Goal: Task Accomplishment & Management: Use online tool/utility

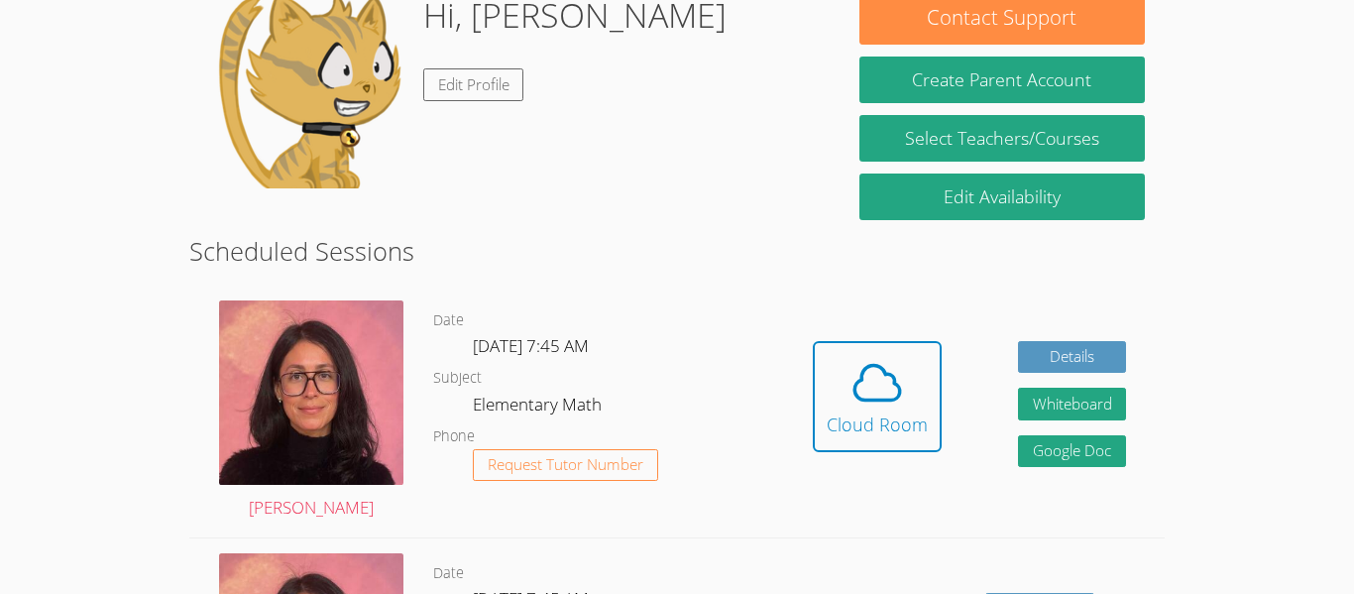
scroll to position [208, 0]
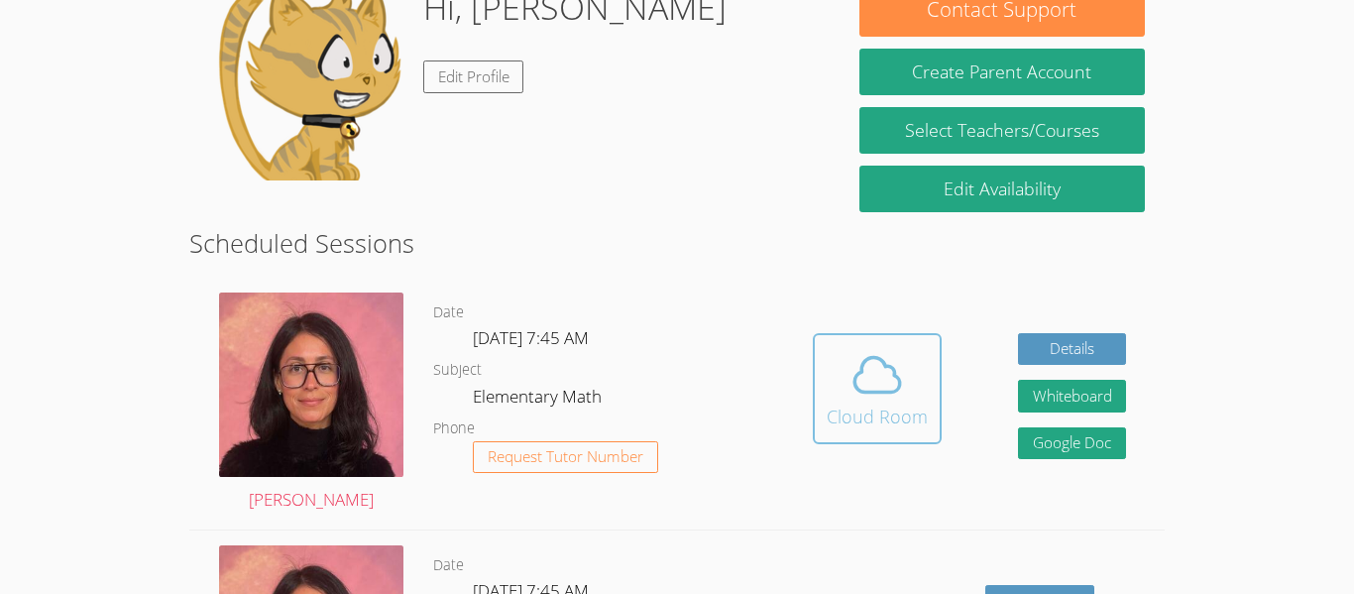
click at [877, 414] on div "Cloud Room" at bounding box center [877, 417] width 101 height 28
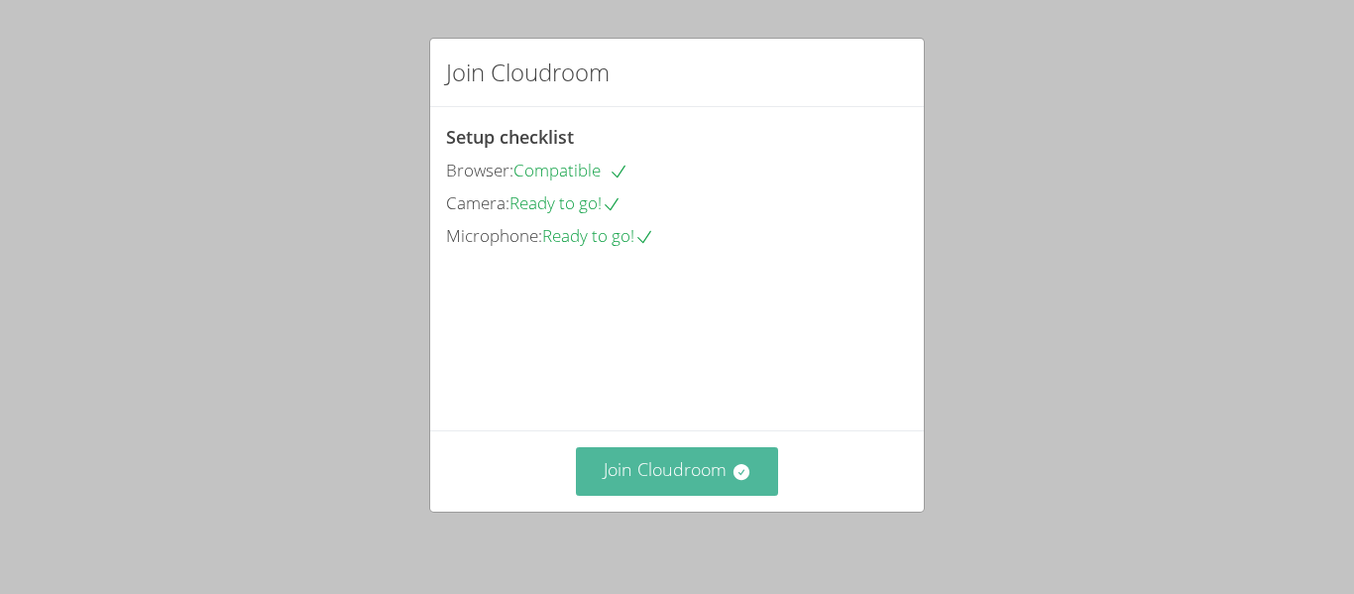
click at [718, 459] on button "Join Cloudroom" at bounding box center [677, 471] width 203 height 49
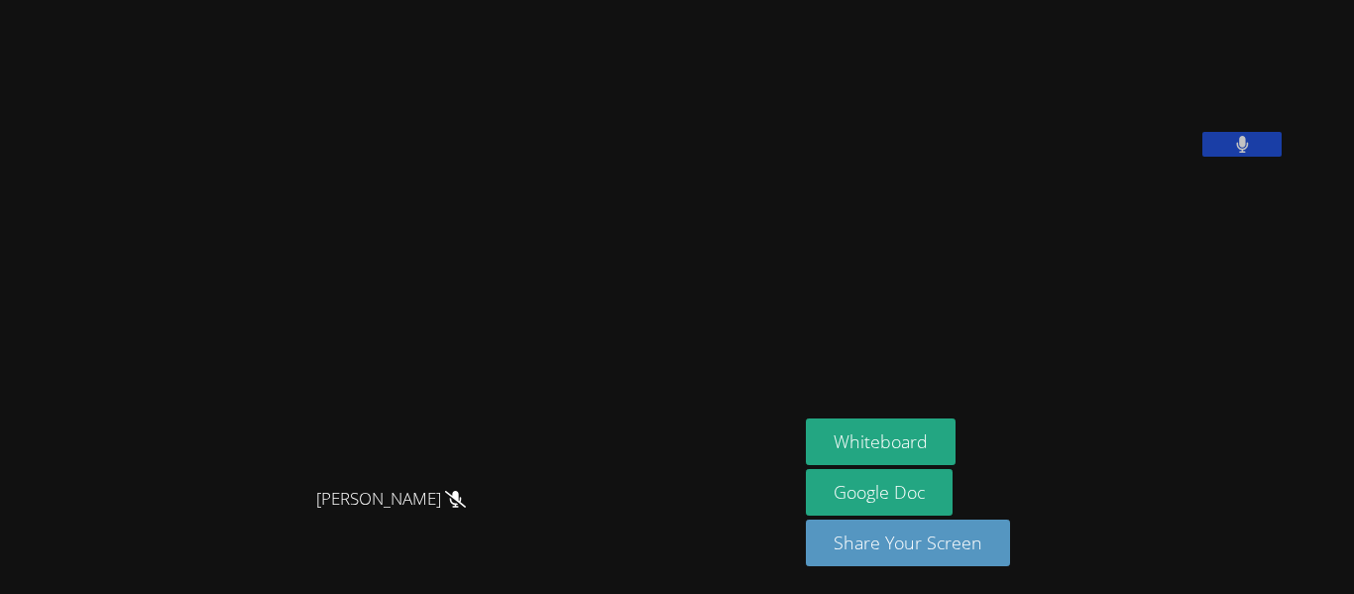
click at [1282, 157] on button at bounding box center [1242, 144] width 79 height 25
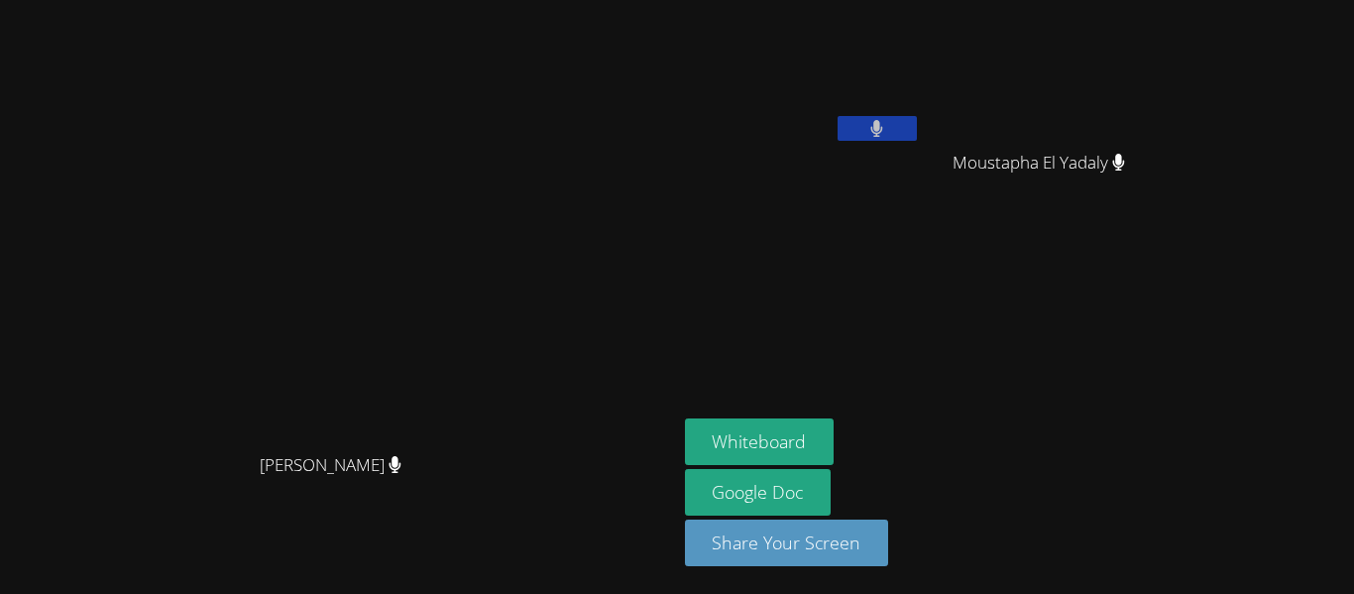
click at [917, 126] on button at bounding box center [877, 128] width 79 height 25
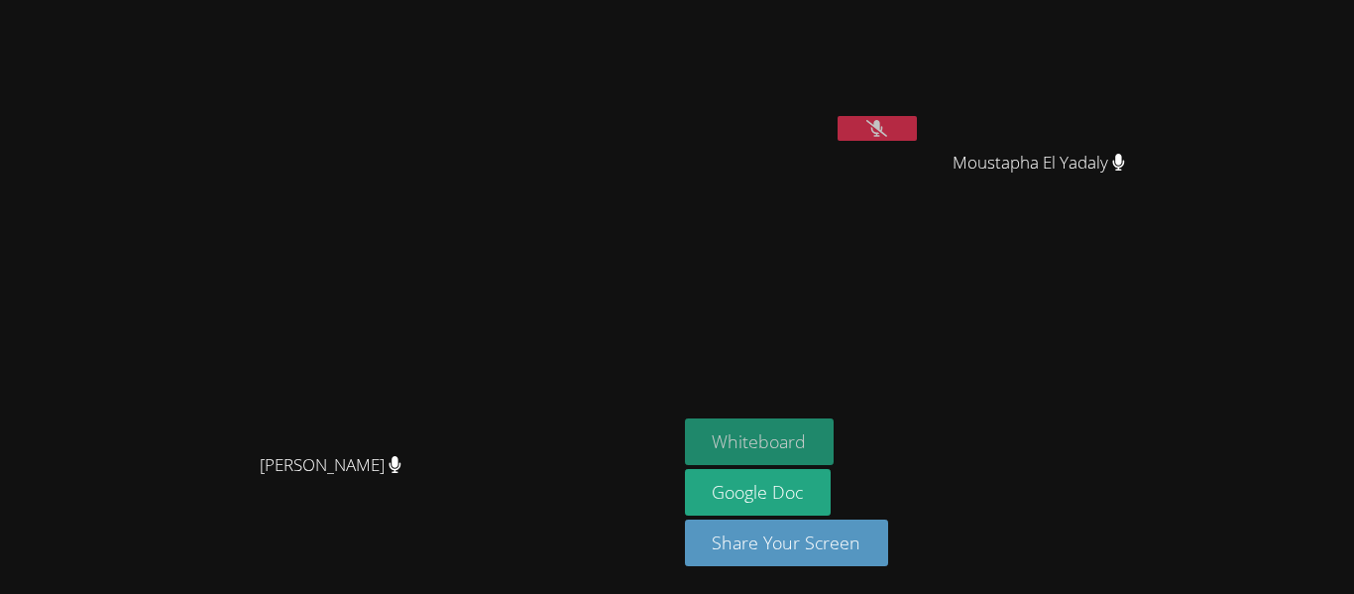
click at [835, 435] on button "Whiteboard" at bounding box center [760, 441] width 150 height 47
click at [917, 131] on button at bounding box center [877, 128] width 79 height 25
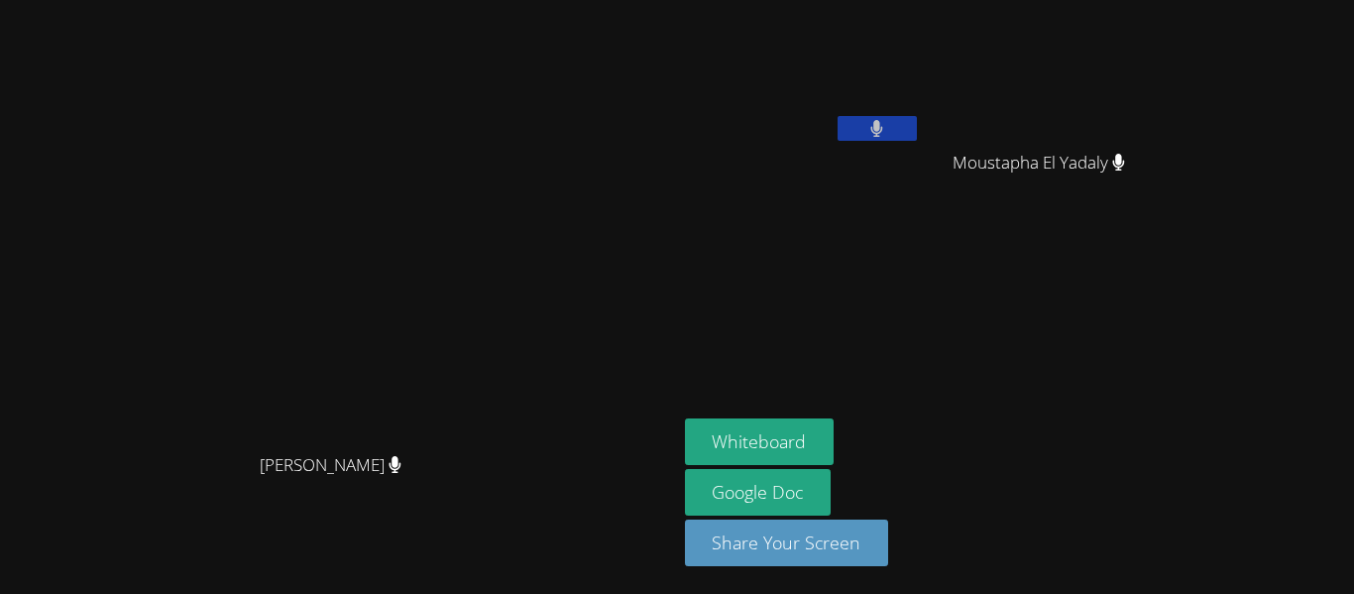
click at [921, 114] on video at bounding box center [803, 74] width 236 height 133
click at [917, 124] on button at bounding box center [877, 128] width 79 height 25
click at [887, 133] on icon at bounding box center [877, 128] width 21 height 17
click at [917, 119] on button at bounding box center [877, 128] width 79 height 25
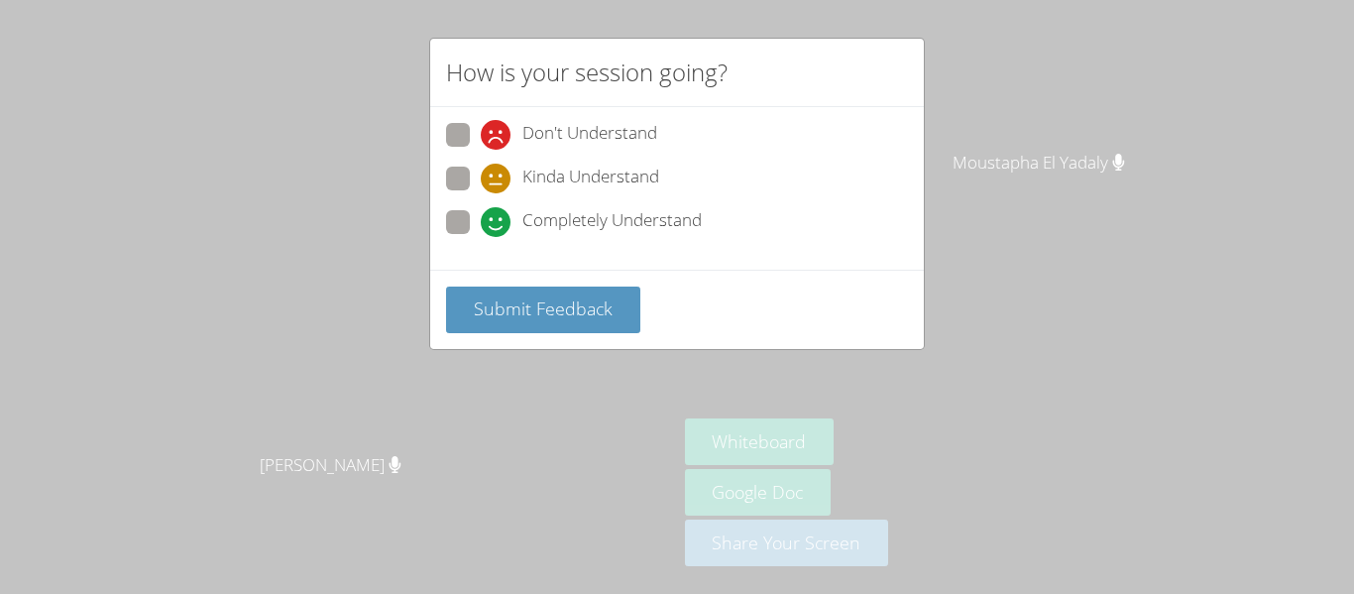
click at [481, 237] on span at bounding box center [481, 237] width 0 height 0
click at [481, 221] on input "Completely Understand" at bounding box center [489, 218] width 17 height 17
radio input "true"
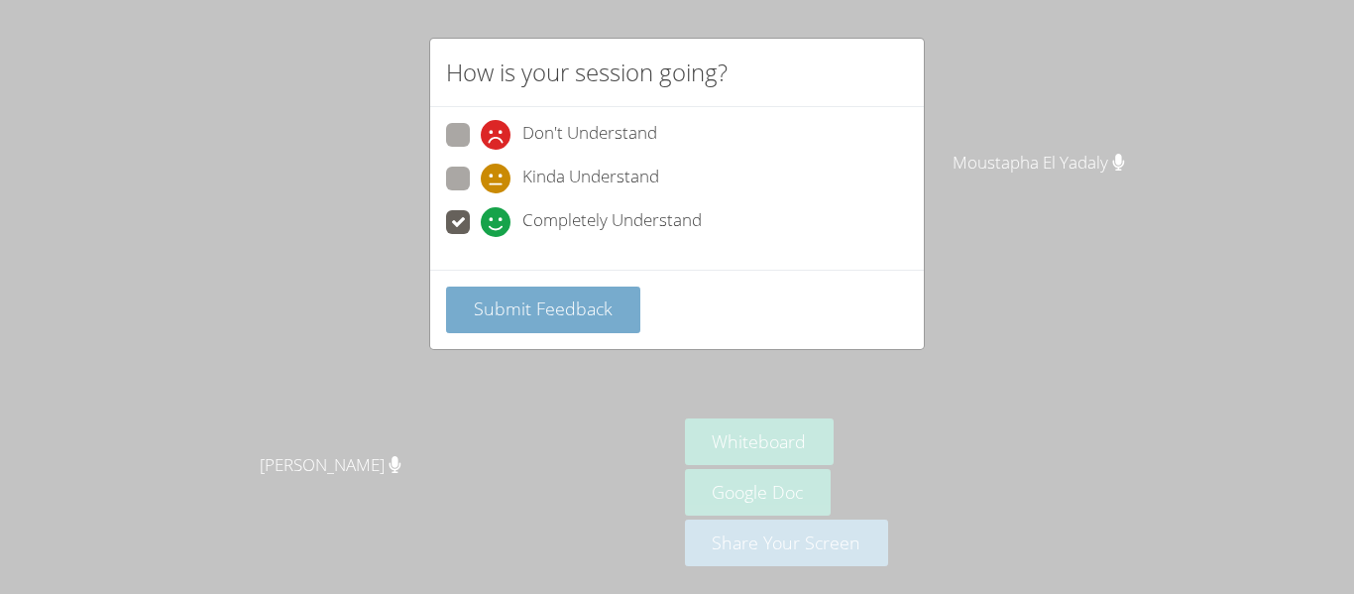
click at [521, 327] on button "Submit Feedback" at bounding box center [543, 310] width 194 height 47
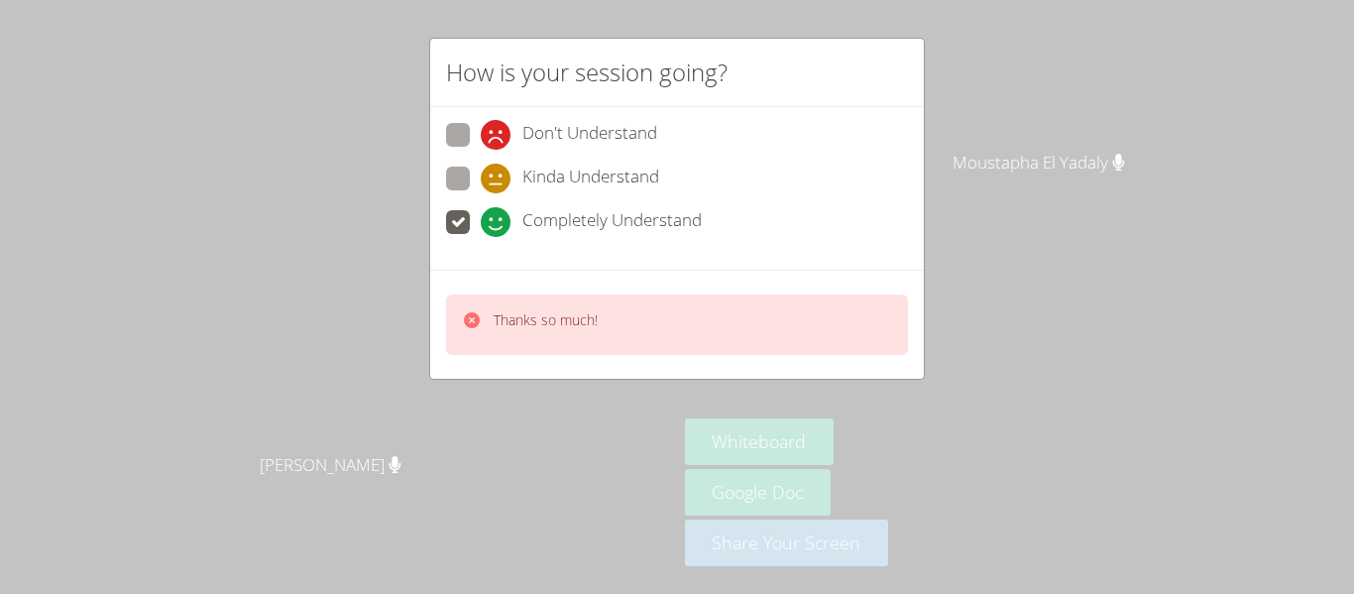
click at [1163, 226] on div "How is your session going? Don't Understand Kinda Understand Completely Underst…" at bounding box center [677, 297] width 1354 height 594
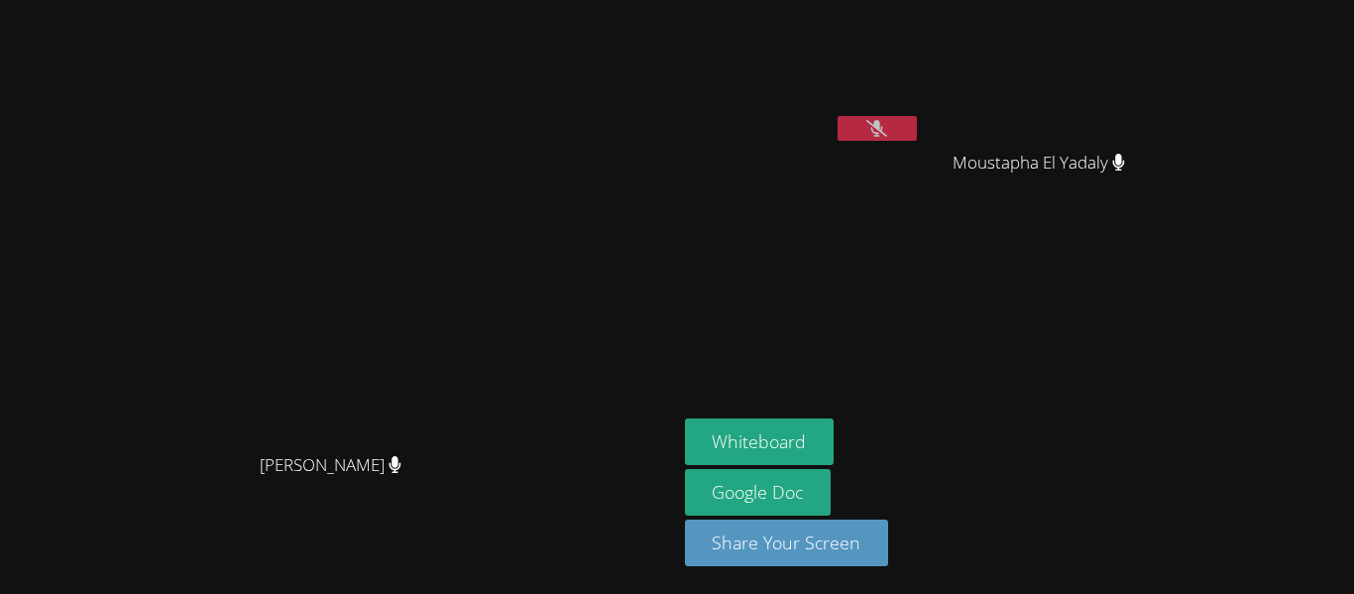
click at [959, 270] on aside "Aadya Muthagouni Moustapha El Yadaly Moustapha El Yadaly Whiteboard Google Doc …" at bounding box center [925, 297] width 496 height 594
click at [917, 126] on button at bounding box center [877, 128] width 79 height 25
